Goal: Information Seeking & Learning: Learn about a topic

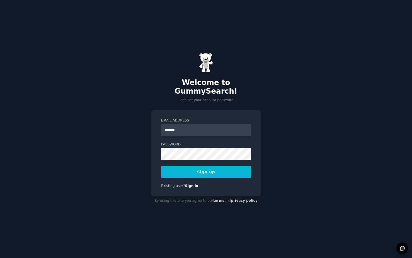
type input "**********"
click at [232, 166] on button "Sign up" at bounding box center [206, 172] width 90 height 12
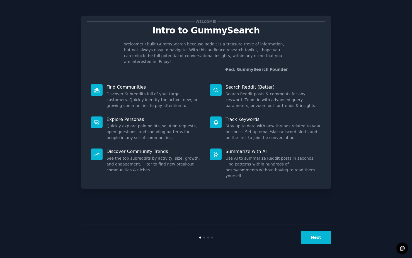
click at [319, 240] on button "Next" at bounding box center [316, 238] width 30 height 14
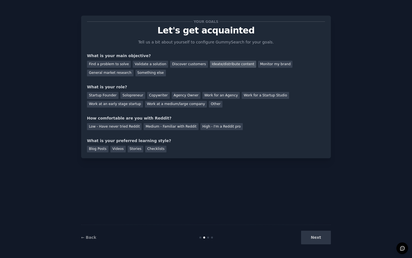
click at [214, 64] on div "Ideate/distribute content" at bounding box center [233, 64] width 46 height 7
click at [122, 75] on div "General market research" at bounding box center [110, 73] width 47 height 7
click at [132, 105] on div "Work at an early stage startup" at bounding box center [115, 104] width 56 height 7
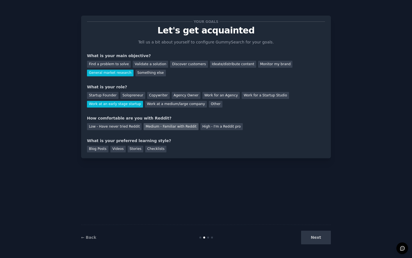
click at [162, 128] on div "Medium - Familiar with Reddit" at bounding box center [171, 126] width 55 height 7
click at [132, 149] on div "Stories" at bounding box center [136, 149] width 16 height 7
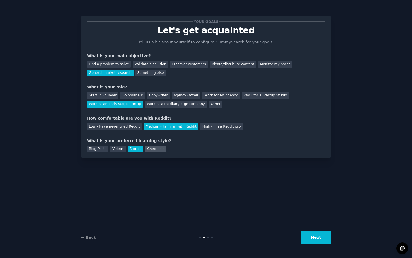
click at [154, 149] on div "Checklists" at bounding box center [155, 149] width 21 height 7
click at [312, 240] on button "Next" at bounding box center [316, 238] width 30 height 14
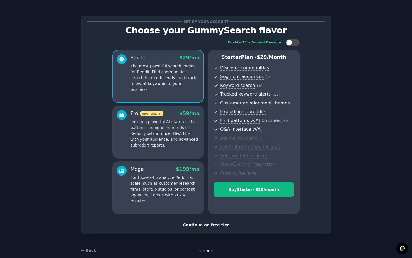
click at [214, 227] on div "Continue on free tier" at bounding box center [206, 225] width 238 height 6
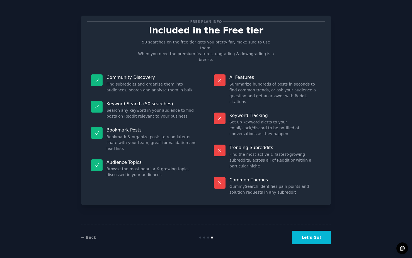
click at [313, 238] on button "Let's Go!" at bounding box center [311, 238] width 39 height 14
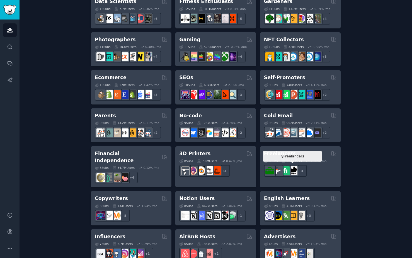
scroll to position [385, 0]
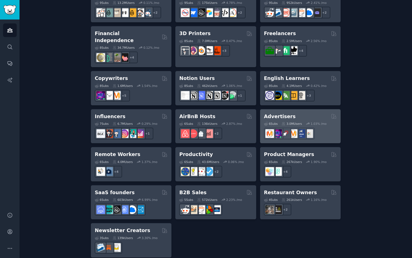
click at [296, 113] on div "Advertisers" at bounding box center [300, 116] width 73 height 7
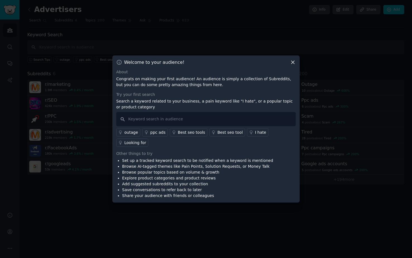
click at [293, 62] on icon at bounding box center [292, 62] width 3 height 3
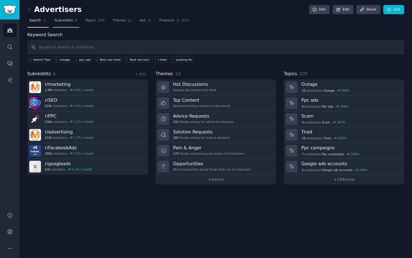
click at [66, 20] on span "Subreddits" at bounding box center [64, 20] width 18 height 5
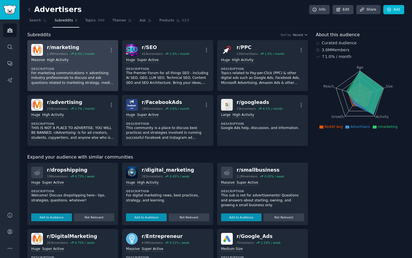
click at [108, 81] on p "For marketing communications + advertising industry professionals to discuss an…" at bounding box center [72, 78] width 83 height 15
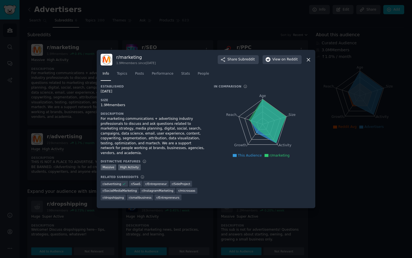
click at [82, 122] on div at bounding box center [206, 129] width 412 height 258
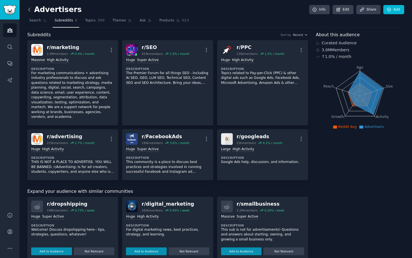
click at [32, 10] on icon at bounding box center [29, 10] width 6 height 6
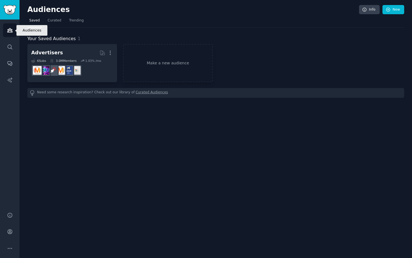
click at [11, 32] on icon "Sidebar" at bounding box center [10, 30] width 6 height 6
click at [7, 11] on img "Sidebar" at bounding box center [9, 10] width 13 height 10
click at [14, 14] on img "Sidebar" at bounding box center [9, 10] width 13 height 10
click at [11, 32] on icon "Sidebar" at bounding box center [10, 30] width 6 height 6
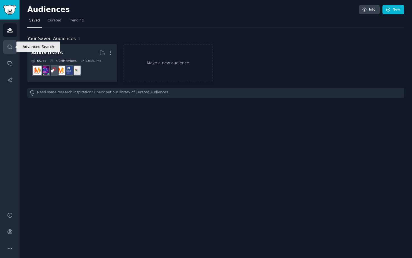
click at [9, 47] on icon "Sidebar" at bounding box center [10, 47] width 6 height 6
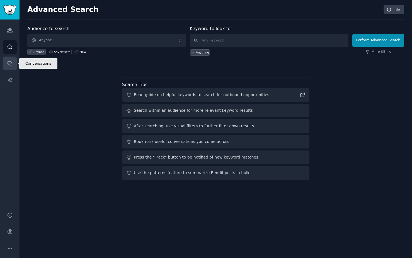
click at [11, 63] on icon "Sidebar" at bounding box center [10, 64] width 4 height 4
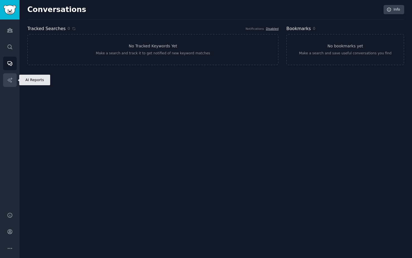
click at [9, 81] on icon "Sidebar" at bounding box center [10, 80] width 6 height 6
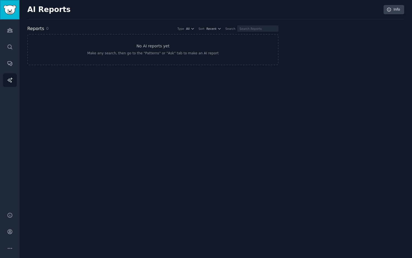
click at [12, 4] on link "Sidebar" at bounding box center [10, 10] width 20 height 20
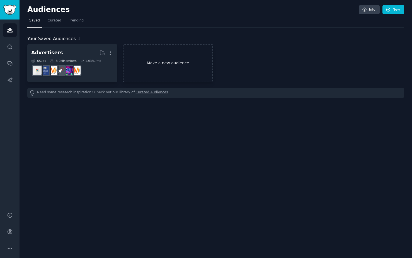
click at [174, 67] on link "Make a new audience" at bounding box center [168, 63] width 90 height 38
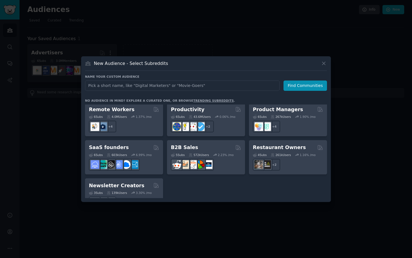
scroll to position [435, 0]
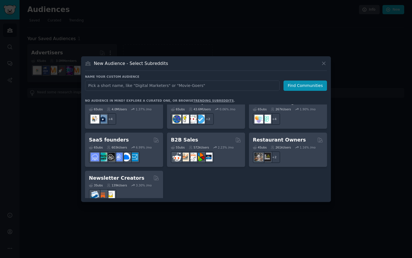
click at [219, 86] on input "text" at bounding box center [182, 86] width 195 height 10
type input "students"
click button "Find Communities" at bounding box center [305, 86] width 43 height 10
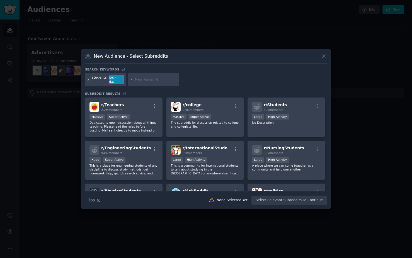
click at [88, 79] on icon at bounding box center [88, 79] width 1 height 1
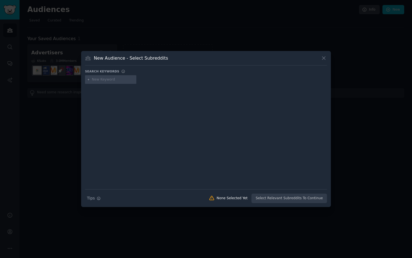
click at [122, 80] on input "text" at bounding box center [113, 79] width 42 height 5
type input "n"
type input "job seeker"
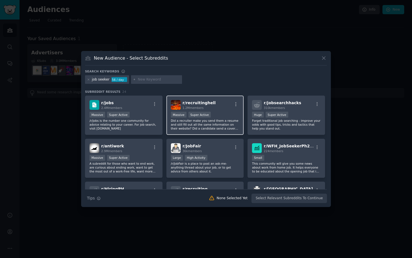
click at [205, 129] on p "Did a recruiter make you send them a resume and still fill out all the same inf…" at bounding box center [205, 125] width 69 height 12
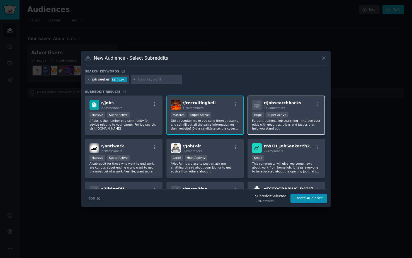
click at [306, 122] on p "Forget traditional job searching - improve your odds with good tips, tricks and…" at bounding box center [286, 125] width 69 height 12
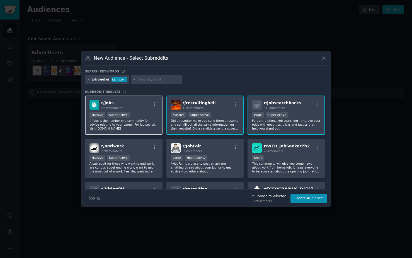
click at [142, 118] on div "Massive Super Active" at bounding box center [124, 115] width 69 height 7
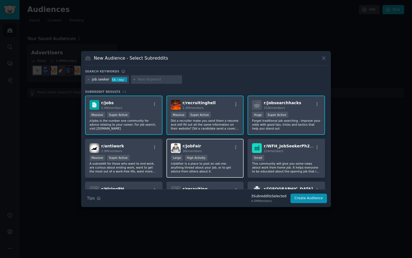
click at [224, 161] on div "10,000 - 100,000 members Large High Activity" at bounding box center [205, 158] width 69 height 7
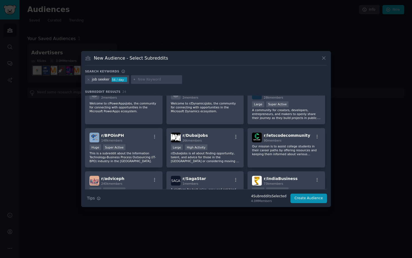
scroll to position [227, 0]
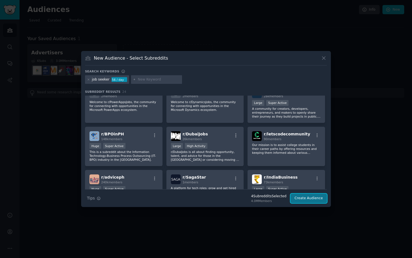
click at [316, 201] on button "Create Audience" at bounding box center [309, 198] width 37 height 9
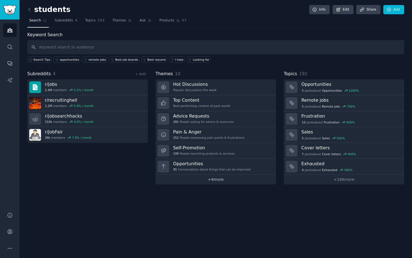
click at [219, 178] on link "+ 4 more" at bounding box center [216, 180] width 120 height 10
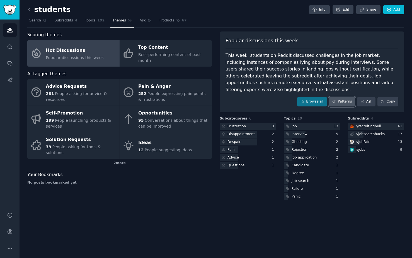
click at [332, 100] on icon at bounding box center [334, 102] width 4 height 4
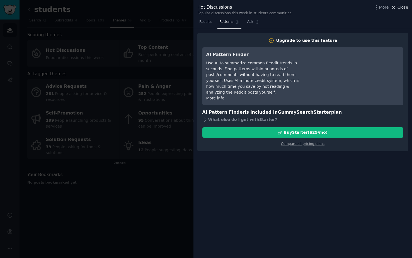
click at [403, 9] on span "Close" at bounding box center [403, 7] width 11 height 6
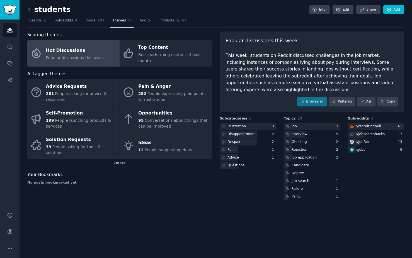
click at [279, 103] on div "Browse all Patterns Ask Copy" at bounding box center [312, 101] width 173 height 9
click at [31, 10] on icon at bounding box center [29, 10] width 6 height 6
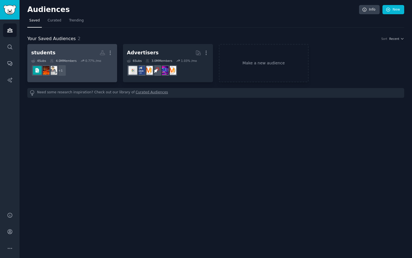
click at [82, 68] on dd "+ 1" at bounding box center [72, 71] width 82 height 16
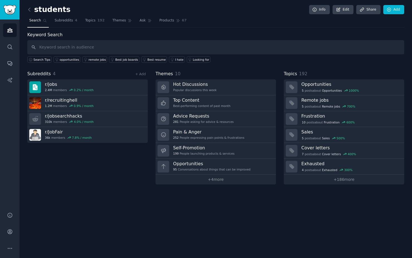
click at [85, 49] on input "text" at bounding box center [215, 47] width 377 height 14
click at [54, 11] on h2 "students" at bounding box center [48, 9] width 43 height 9
click at [244, 13] on div "students Info Edit Share Add" at bounding box center [215, 10] width 377 height 11
click at [349, 11] on link "Edit" at bounding box center [343, 9] width 21 height 9
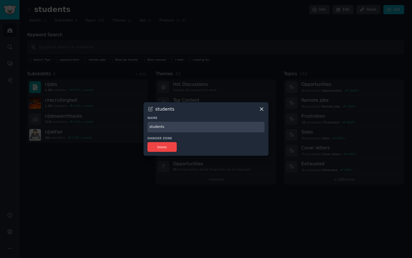
click at [211, 127] on input "students" at bounding box center [206, 127] width 117 height 11
type input "Job Seekers"
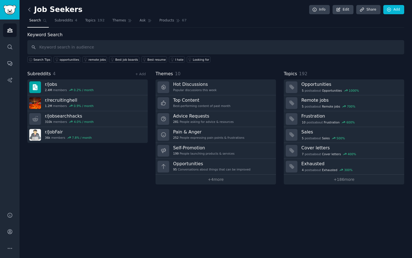
click at [30, 9] on icon at bounding box center [29, 10] width 6 height 6
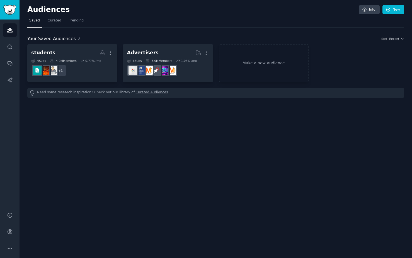
click at [78, 143] on div "Audiences Info New Saved Curated Trending Your Saved Audiences 2 Sort Recent st…" at bounding box center [216, 129] width 393 height 258
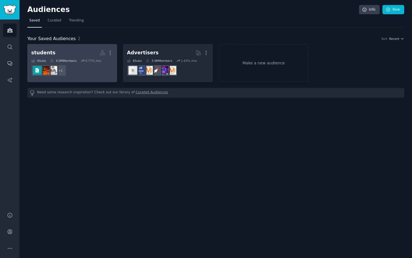
click at [73, 57] on h2 "students More" at bounding box center [72, 53] width 82 height 10
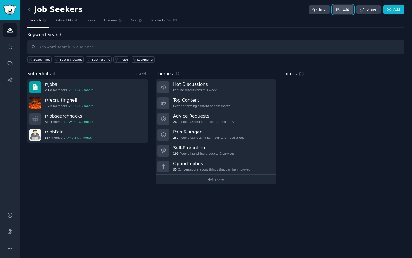
click at [341, 9] on icon at bounding box center [338, 9] width 5 height 5
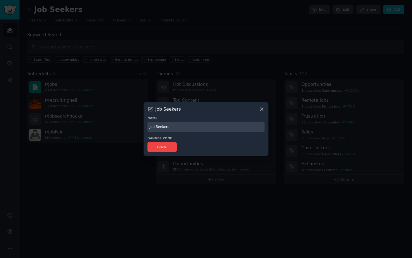
click at [201, 129] on input "Job Seekers" at bounding box center [206, 127] width 117 height 11
click at [200, 135] on div "Job Seekers Name Job Seekers Danger Zone Delete" at bounding box center [206, 129] width 125 height 54
click at [240, 111] on div "Job Seekers" at bounding box center [206, 109] width 117 height 6
click at [150, 111] on icon at bounding box center [151, 109] width 4 height 4
click at [259, 108] on icon at bounding box center [262, 109] width 6 height 6
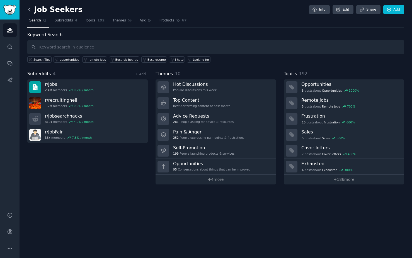
click at [27, 8] on icon at bounding box center [29, 10] width 6 height 6
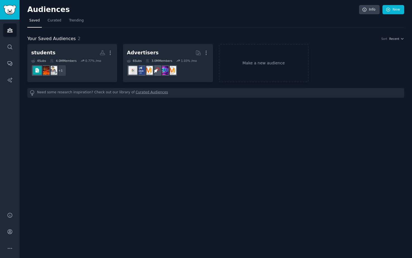
click at [165, 122] on div "Audiences Info New Saved Curated Trending Your Saved Audiences 2 Sort Recent st…" at bounding box center [216, 129] width 393 height 258
click at [245, 70] on link "Make a new audience" at bounding box center [264, 63] width 90 height 38
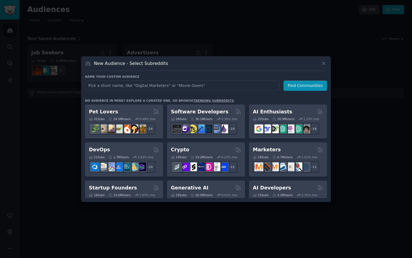
click at [225, 85] on input "text" at bounding box center [182, 86] width 195 height 10
type input "Career transition"
click button "Find Communities" at bounding box center [305, 86] width 43 height 10
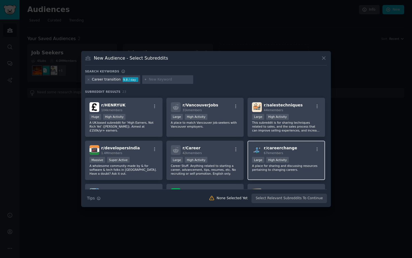
scroll to position [164, 0]
click at [306, 169] on p "A place for sharing and discussing resources pertaining to changing careers." at bounding box center [286, 167] width 69 height 8
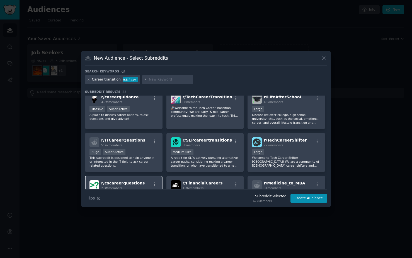
scroll to position [0, 0]
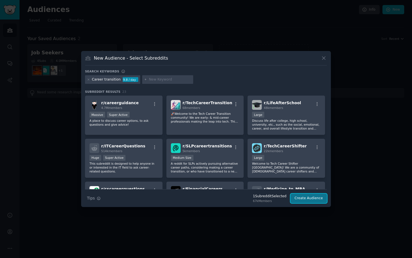
click at [318, 199] on button "Create Audience" at bounding box center [309, 198] width 37 height 9
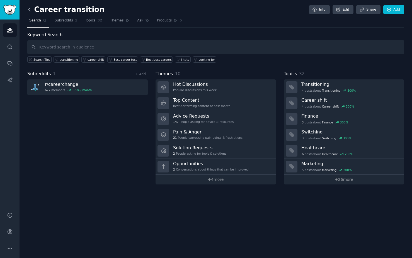
click at [30, 8] on icon at bounding box center [29, 10] width 6 height 6
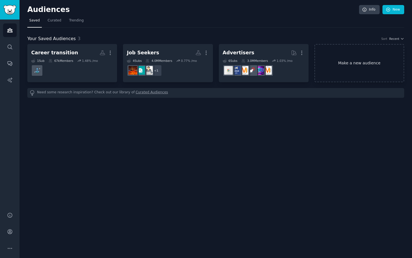
click at [367, 72] on link "Make a new audience" at bounding box center [360, 63] width 90 height 38
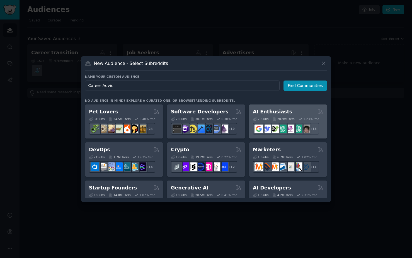
type input "Career Advice"
click button "Find Communities" at bounding box center [305, 86] width 43 height 10
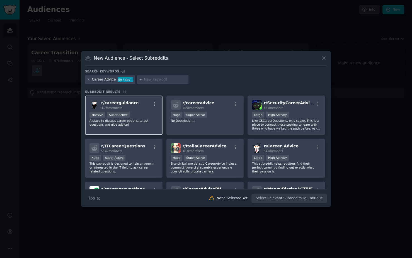
click at [137, 127] on div "r/ careerguidance 4.7M members Massive Super Active A place to discuss career o…" at bounding box center [124, 115] width 78 height 39
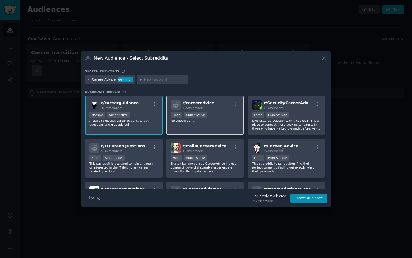
click at [224, 129] on div "r/ careeradvice 705k members Huge Super Active No Description..." at bounding box center [205, 115] width 78 height 39
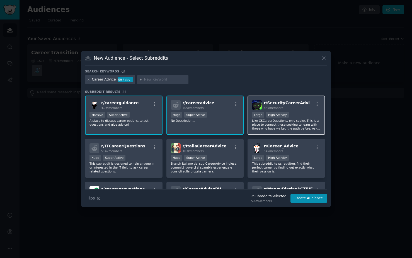
scroll to position [7, 0]
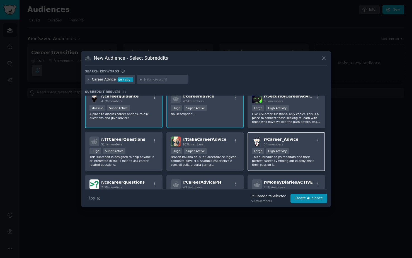
click at [298, 147] on div "r/ Career_Advice 54k members Large High Activity This subreddit helps redditors…" at bounding box center [287, 151] width 78 height 39
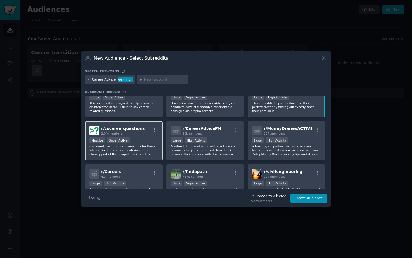
scroll to position [64, 0]
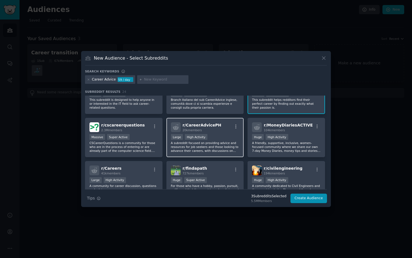
click at [220, 141] on p "A subreddit focused on providing advice and resources for job seekers and those…" at bounding box center [205, 147] width 69 height 12
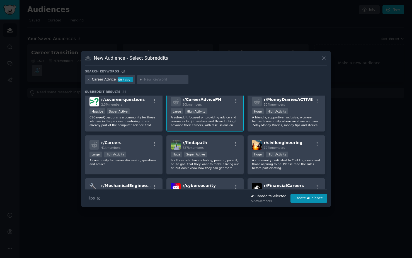
scroll to position [91, 0]
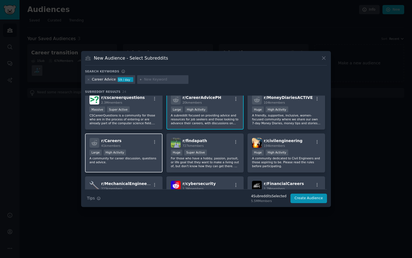
click at [144, 156] on div "Large High Activity" at bounding box center [124, 153] width 69 height 7
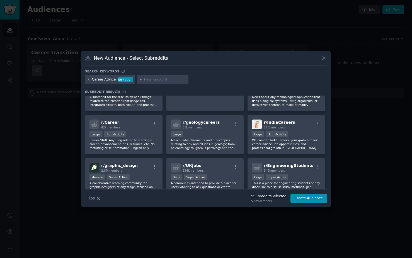
scroll to position [241, 0]
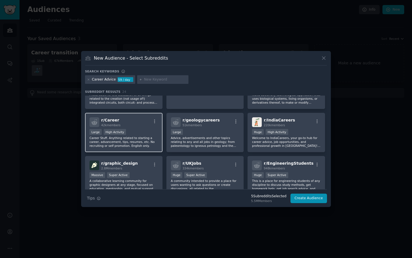
click at [149, 132] on div "Large High Activity" at bounding box center [124, 132] width 69 height 7
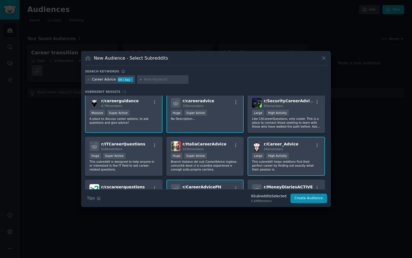
scroll to position [0, 0]
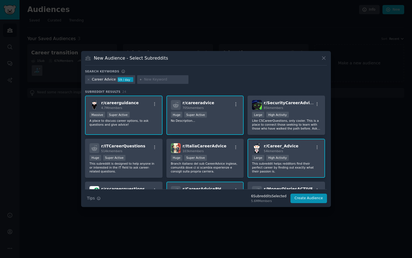
click at [151, 78] on input "text" at bounding box center [165, 79] width 42 height 5
type input "c"
type input "lifeafterschool"
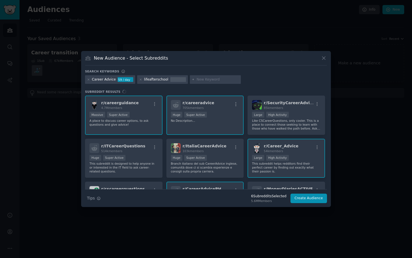
click at [153, 80] on div "lifeafterschool" at bounding box center [156, 79] width 24 height 5
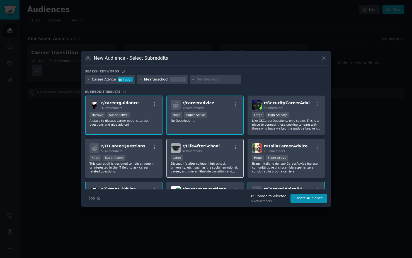
click at [212, 165] on p "Discuss life after college, high school, university, etc., such as the social, …" at bounding box center [205, 168] width 69 height 12
click at [221, 166] on p "Discuss life after college, high school, university, etc., such as the social, …" at bounding box center [205, 168] width 69 height 12
click at [221, 161] on div "Large" at bounding box center [205, 158] width 69 height 7
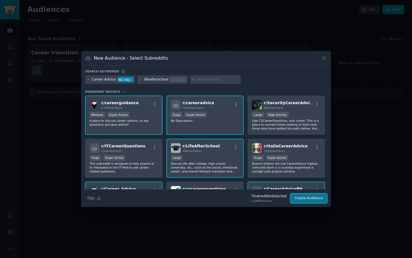
click at [296, 195] on button "Create Audience" at bounding box center [309, 198] width 37 height 9
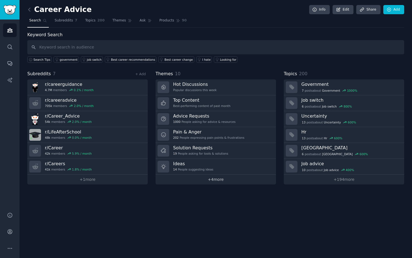
click at [221, 179] on link "+ 4 more" at bounding box center [216, 180] width 120 height 10
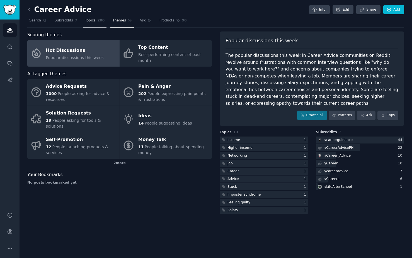
click at [95, 21] on link "Topics 200" at bounding box center [94, 21] width 23 height 11
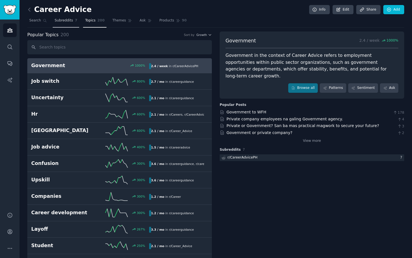
click at [63, 24] on link "Subreddits 7" at bounding box center [66, 21] width 26 height 11
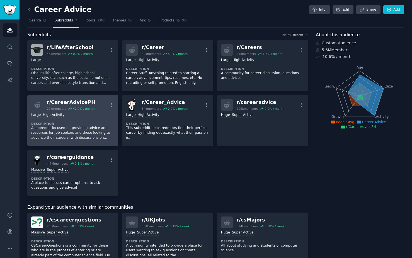
click at [98, 125] on dt "Description" at bounding box center [72, 124] width 83 height 4
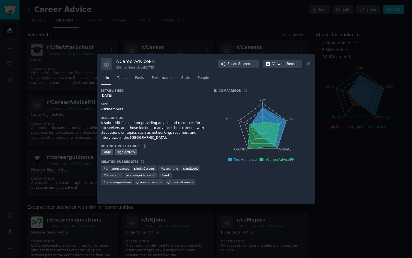
click at [311, 63] on icon at bounding box center [309, 64] width 6 height 6
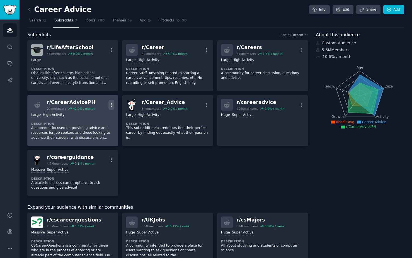
click at [111, 105] on icon "button" at bounding box center [111, 105] width 1 height 4
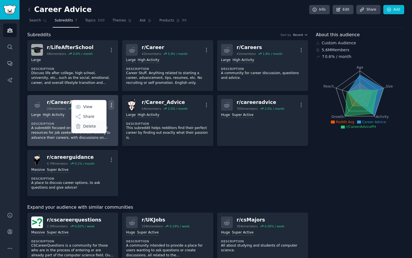
click at [98, 125] on div "Delete" at bounding box center [88, 126] width 33 height 12
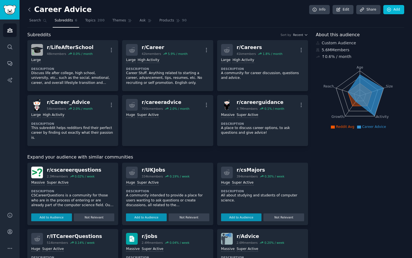
click at [31, 8] on icon at bounding box center [29, 10] width 6 height 6
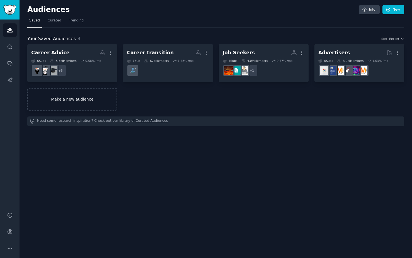
click at [97, 98] on link "Make a new audience" at bounding box center [72, 99] width 90 height 23
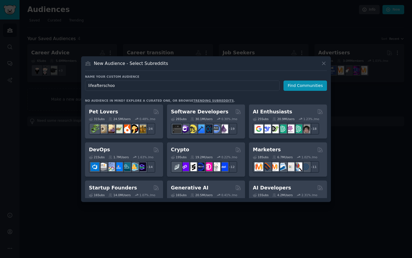
type input "lifeafterschool"
click button "Find Communities" at bounding box center [305, 86] width 43 height 10
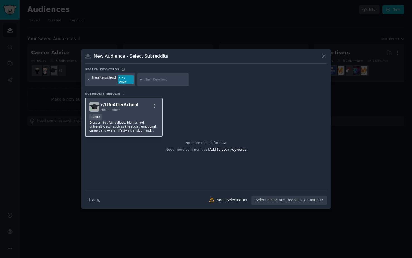
click at [109, 124] on p "Discuss life after college, high school, university, etc., such as the social, …" at bounding box center [124, 127] width 69 height 12
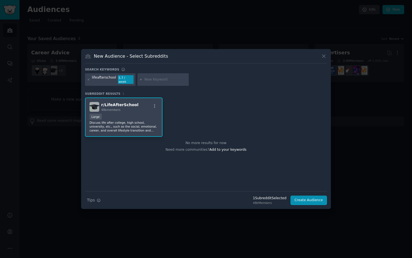
click at [154, 79] on input "text" at bounding box center [165, 79] width 42 height 5
type input "looking path"
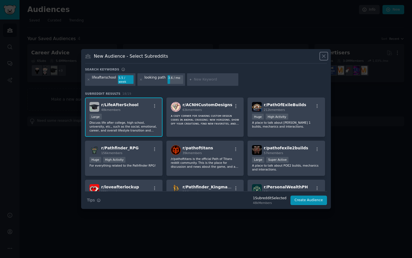
click at [322, 57] on icon at bounding box center [324, 56] width 6 height 6
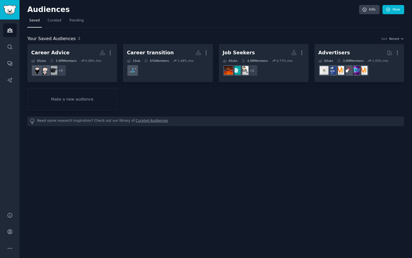
click at [296, 167] on div "Audiences Info New Saved Curated Trending Your Saved Audiences 4 Sort Recent Ca…" at bounding box center [216, 129] width 393 height 258
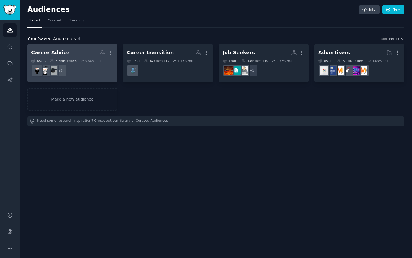
click at [95, 71] on dd "+ 3" at bounding box center [72, 71] width 82 height 16
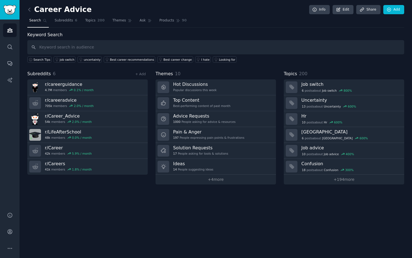
click at [98, 47] on input "text" at bounding box center [215, 47] width 377 height 14
type input "lifeafterschool"
type input "\"
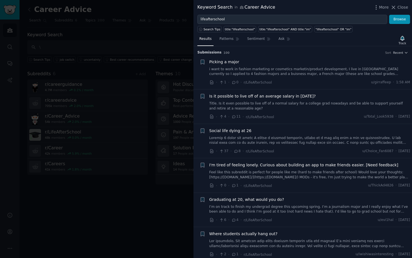
click at [128, 43] on div at bounding box center [206, 129] width 412 height 258
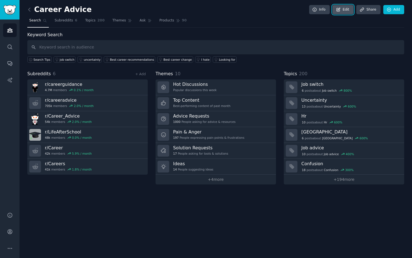
click at [345, 11] on link "Edit" at bounding box center [343, 9] width 21 height 9
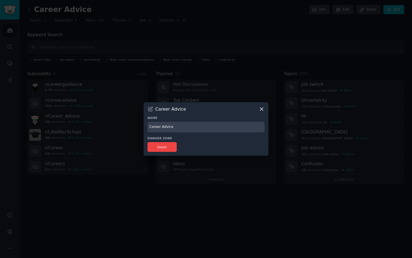
click at [263, 106] on icon at bounding box center [262, 109] width 6 height 6
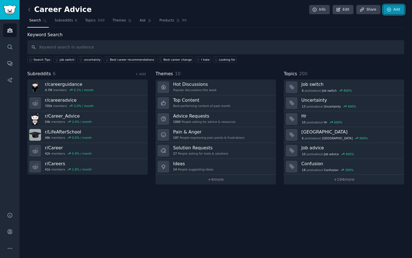
click at [398, 11] on link "Add" at bounding box center [393, 9] width 21 height 9
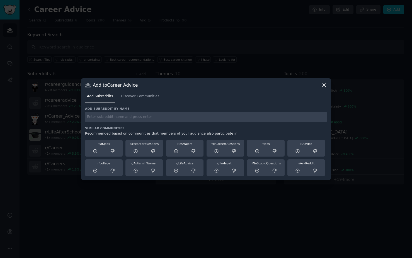
click at [111, 115] on input "text" at bounding box center [206, 117] width 242 height 11
type input "lifeafterschool"
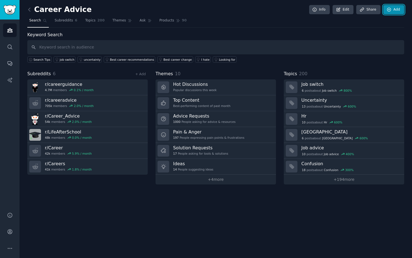
click at [395, 9] on link "Add" at bounding box center [393, 9] width 21 height 9
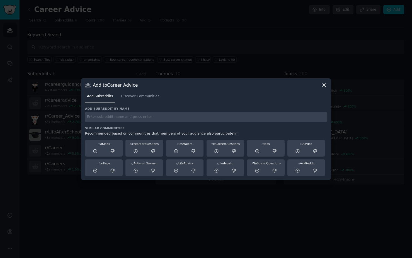
click at [223, 129] on h3 "Similar Communities" at bounding box center [206, 128] width 242 height 4
click at [225, 113] on input "text" at bounding box center [206, 117] width 242 height 11
type input "lifeafterschool"
click at [141, 97] on span "Discover Communities" at bounding box center [140, 96] width 38 height 5
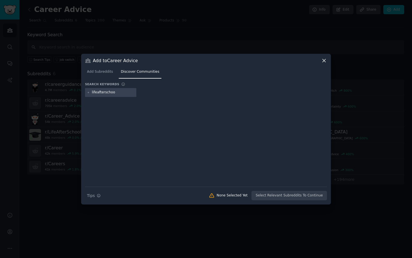
type input "lifeafterschool"
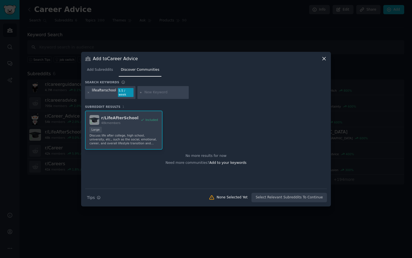
click at [149, 125] on div "r/ LifeAfterSchool 48k members Included Large Discuss life after college, high …" at bounding box center [206, 130] width 242 height 39
click at [321, 61] on div "Add to Career Advice" at bounding box center [206, 59] width 242 height 6
click at [324, 60] on icon at bounding box center [324, 58] width 3 height 3
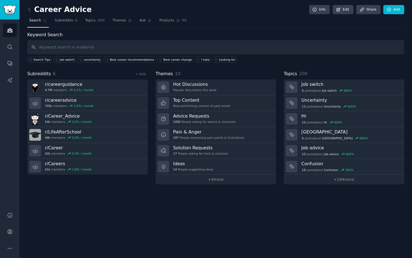
click at [232, 226] on div "Career Advice Info Edit Share Add Search Subreddits 6 Topics 200 Themes Ask Pro…" at bounding box center [216, 129] width 393 height 258
click at [91, 20] on span "Topics" at bounding box center [90, 20] width 10 height 5
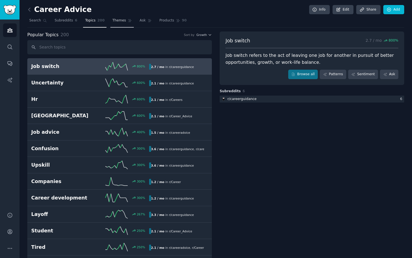
click at [118, 20] on span "Themes" at bounding box center [119, 20] width 14 height 5
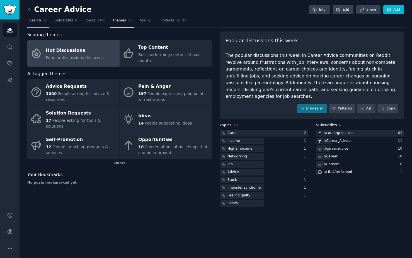
click at [37, 21] on span "Search" at bounding box center [35, 20] width 12 height 5
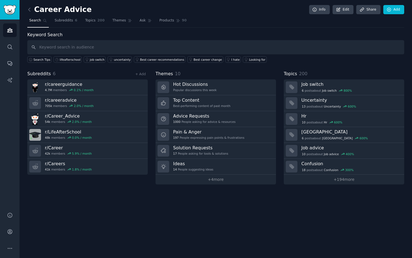
click at [110, 202] on div "Career Advice Info Edit Share Add Search Subreddits 6 Topics 200 Themes Ask Pro…" at bounding box center [216, 129] width 393 height 258
click at [63, 19] on span "Subreddits" at bounding box center [64, 20] width 18 height 5
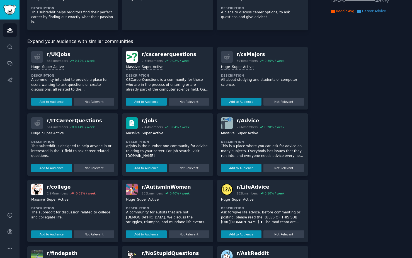
scroll to position [169, 0]
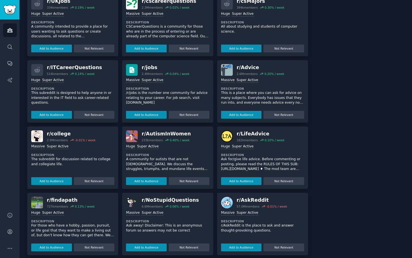
click at [101, 228] on p "For those who have a hobby, passion, pursuit, or life goal that they want to ma…" at bounding box center [72, 230] width 83 height 15
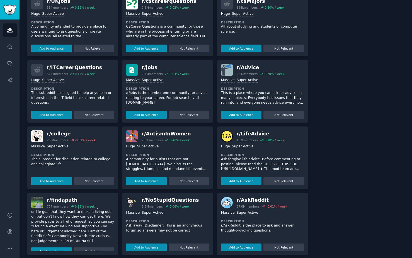
scroll to position [23, 0]
click at [58, 244] on button "Add to Audience" at bounding box center [51, 248] width 41 height 8
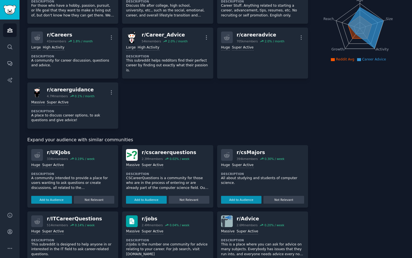
scroll to position [0, 0]
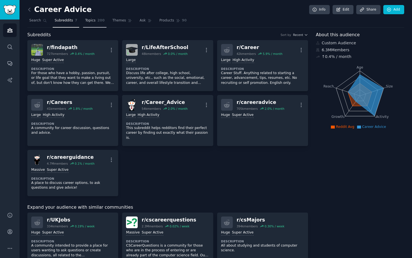
click at [90, 21] on span "Topics" at bounding box center [90, 20] width 10 height 5
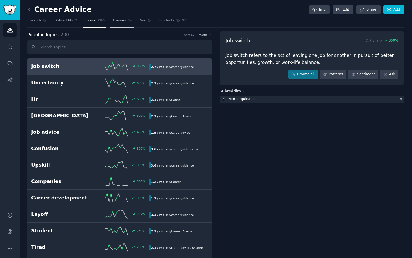
click at [117, 23] on link "Themes" at bounding box center [121, 21] width 23 height 11
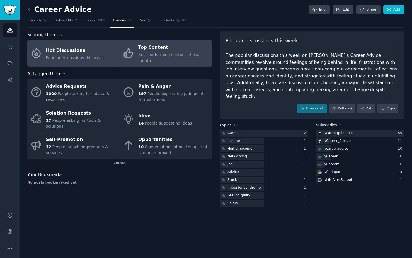
click at [152, 49] on div "Top Content" at bounding box center [173, 47] width 71 height 9
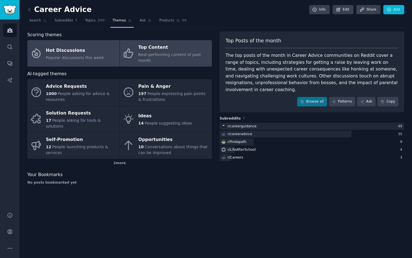
click at [103, 54] on link "Hot Discussions Popular discussions this week" at bounding box center [73, 53] width 92 height 26
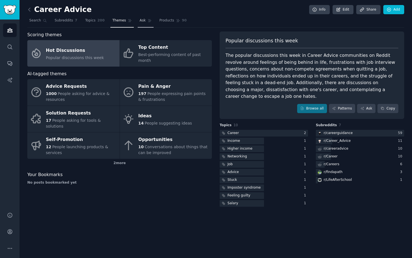
click at [141, 20] on span "Ask" at bounding box center [143, 20] width 6 height 5
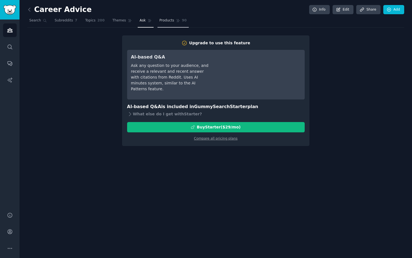
click at [162, 21] on span "Products" at bounding box center [166, 20] width 15 height 5
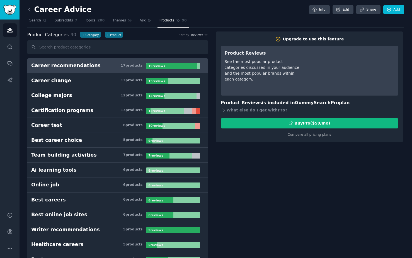
click at [12, 64] on icon "Sidebar" at bounding box center [10, 64] width 4 height 4
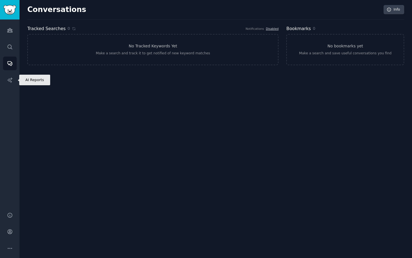
click at [10, 87] on div "Audiences Search Conversations AI Reports" at bounding box center [10, 113] width 20 height 186
click at [10, 84] on link "AI Reports" at bounding box center [10, 80] width 14 height 14
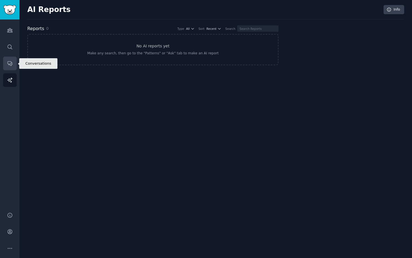
click at [10, 60] on link "Conversations" at bounding box center [10, 64] width 14 height 14
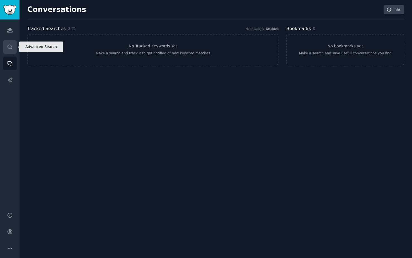
click at [9, 49] on icon "Sidebar" at bounding box center [10, 47] width 6 height 6
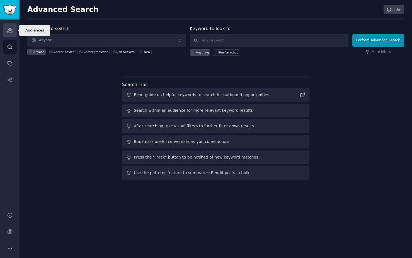
click at [10, 35] on link "Audiences" at bounding box center [10, 30] width 14 height 14
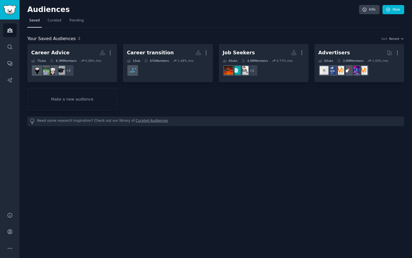
click at [95, 173] on div "Audiences Info New Saved Curated Trending Your Saved Audiences 4 Sort Recent Ca…" at bounding box center [216, 129] width 393 height 258
